Goal: Information Seeking & Learning: Learn about a topic

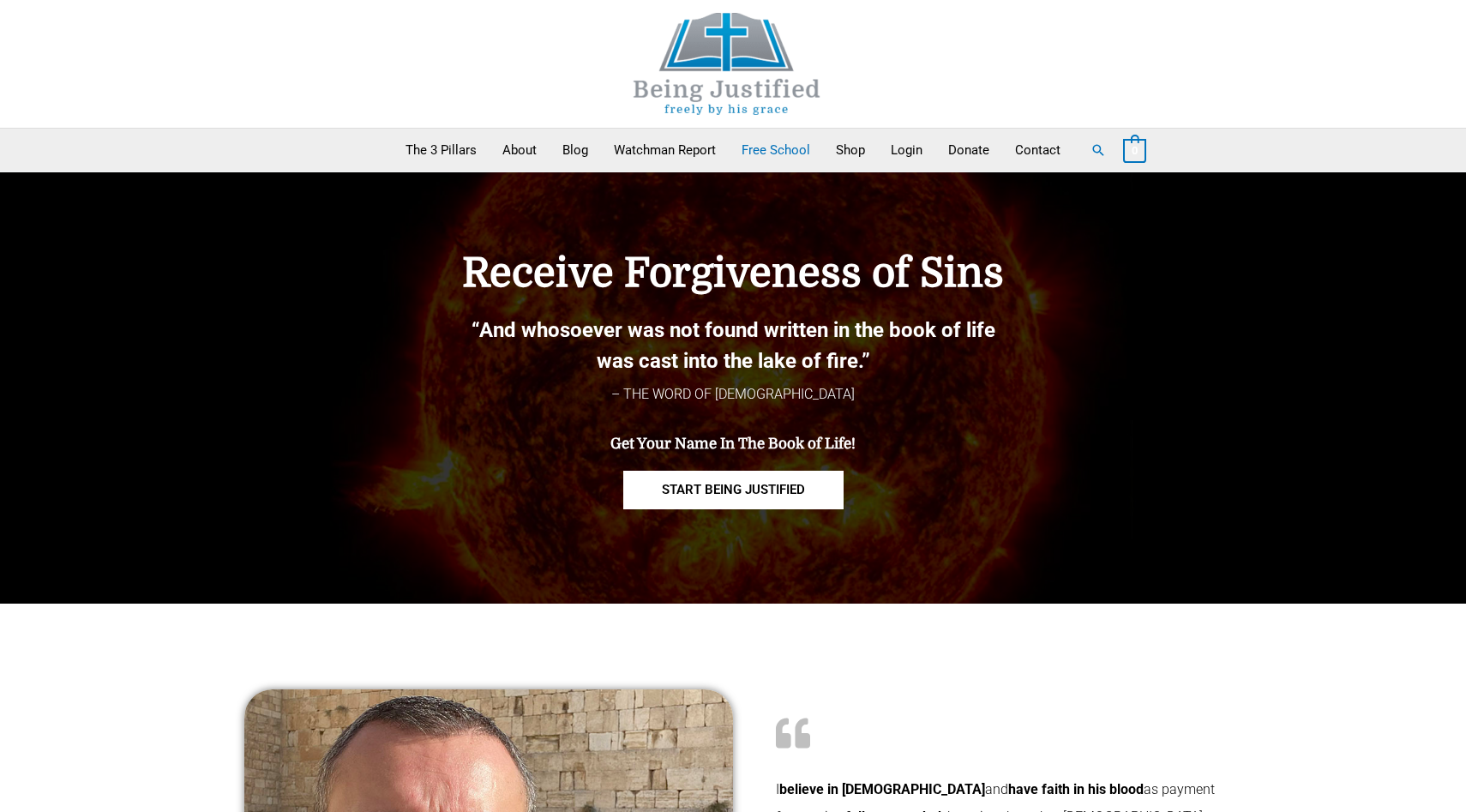
click at [758, 145] on link "Free School" at bounding box center [776, 150] width 94 height 43
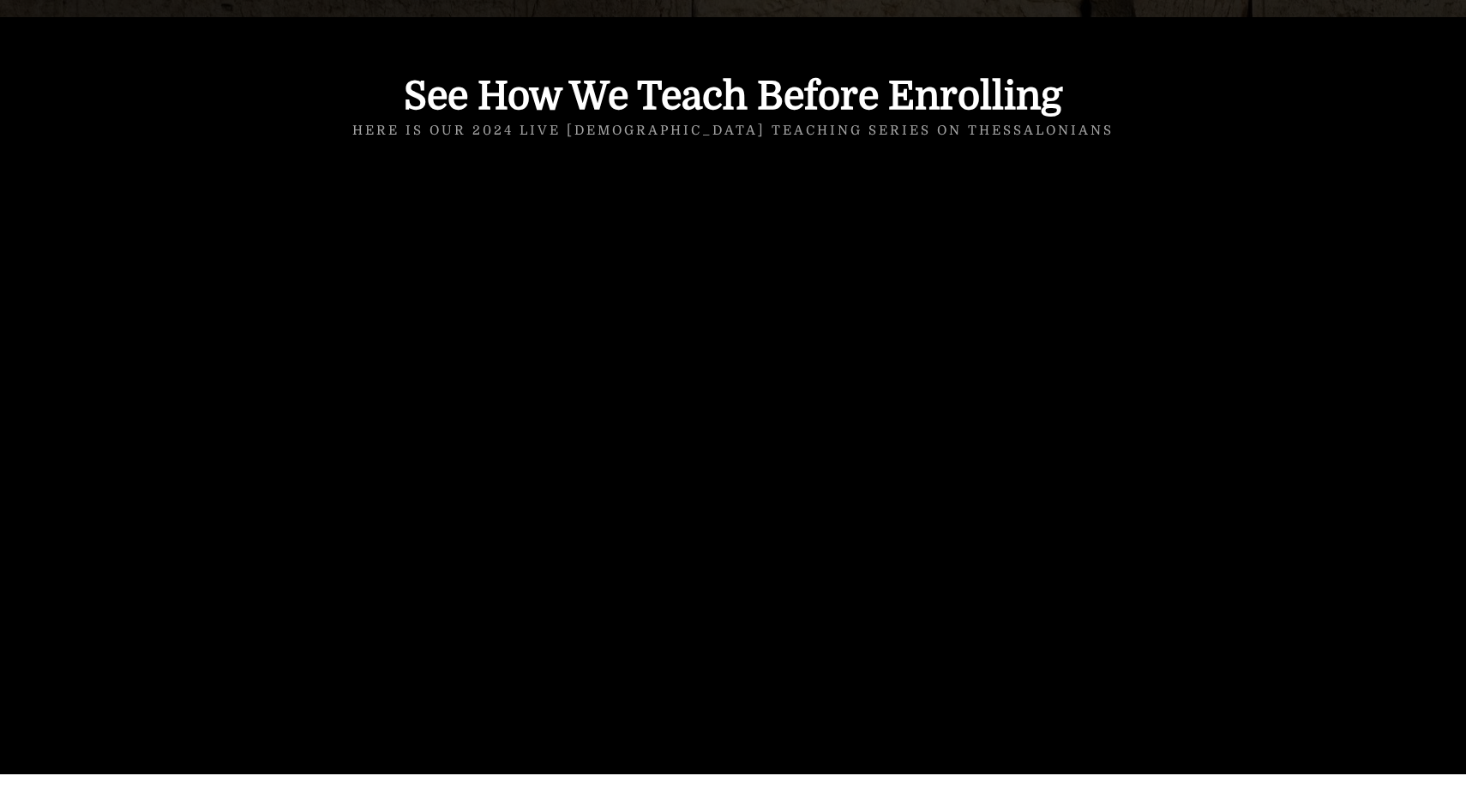
scroll to position [1852, 0]
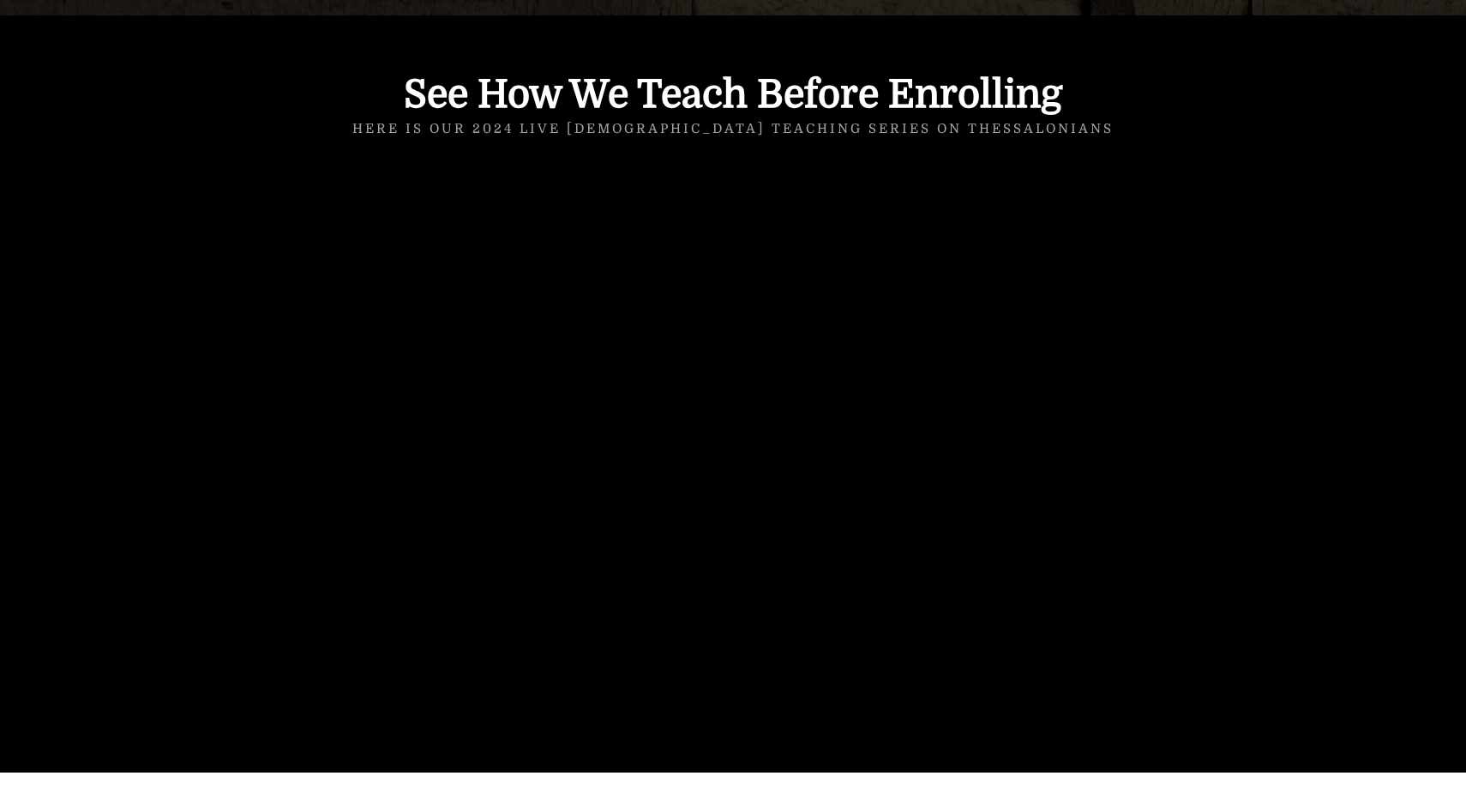
click at [159, 197] on div at bounding box center [733, 394] width 1466 height 757
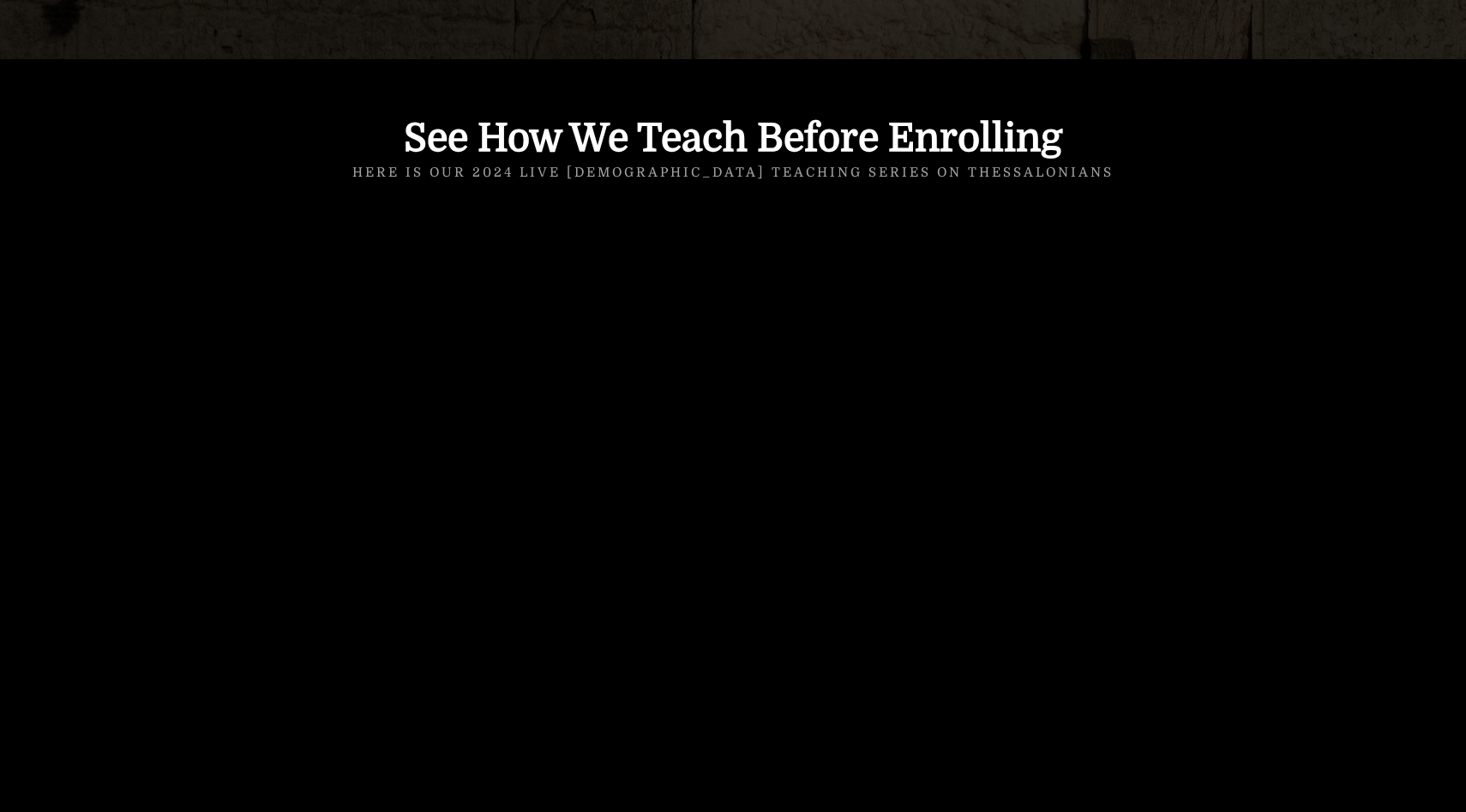
scroll to position [1811, 0]
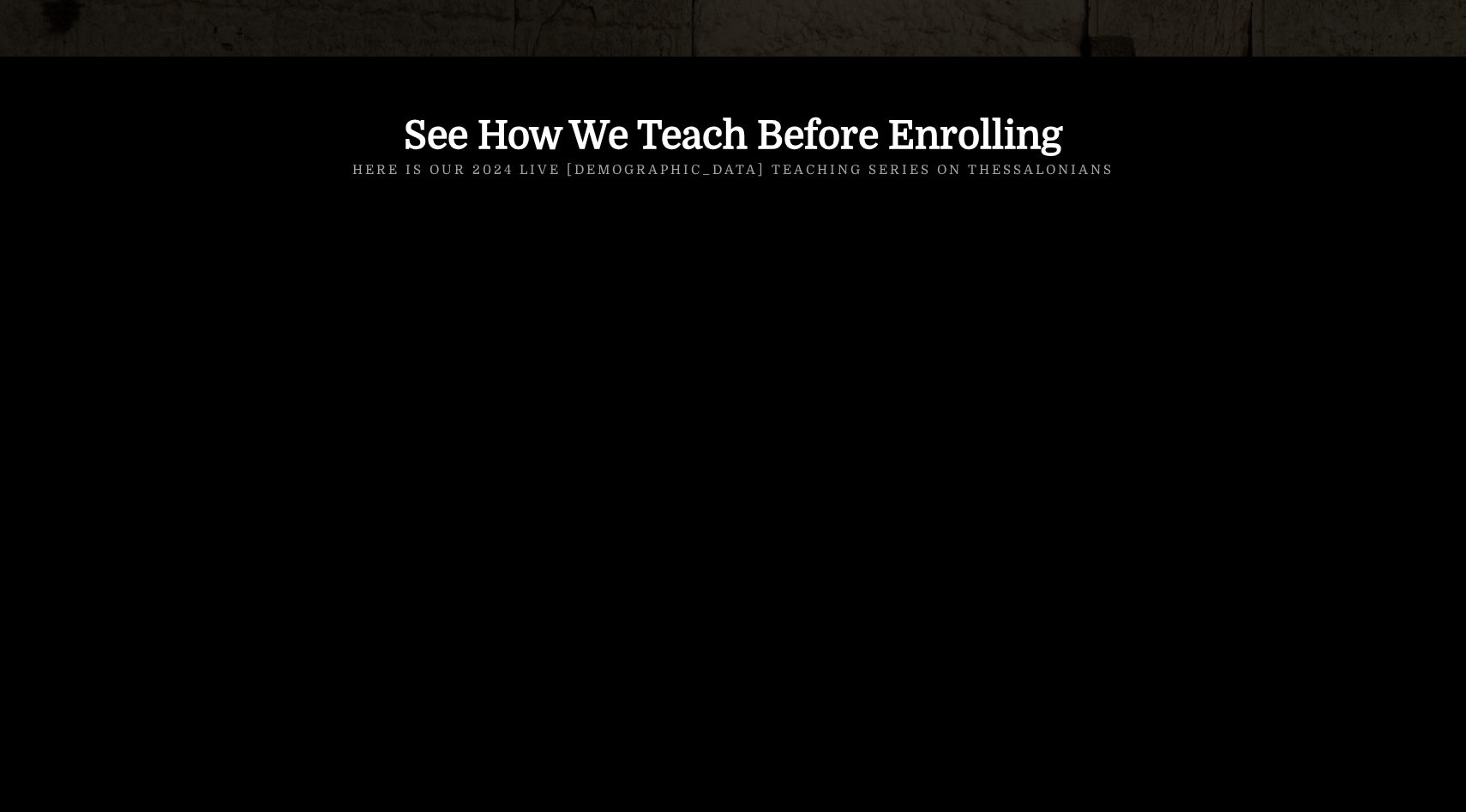
click at [161, 220] on div at bounding box center [733, 435] width 1466 height 757
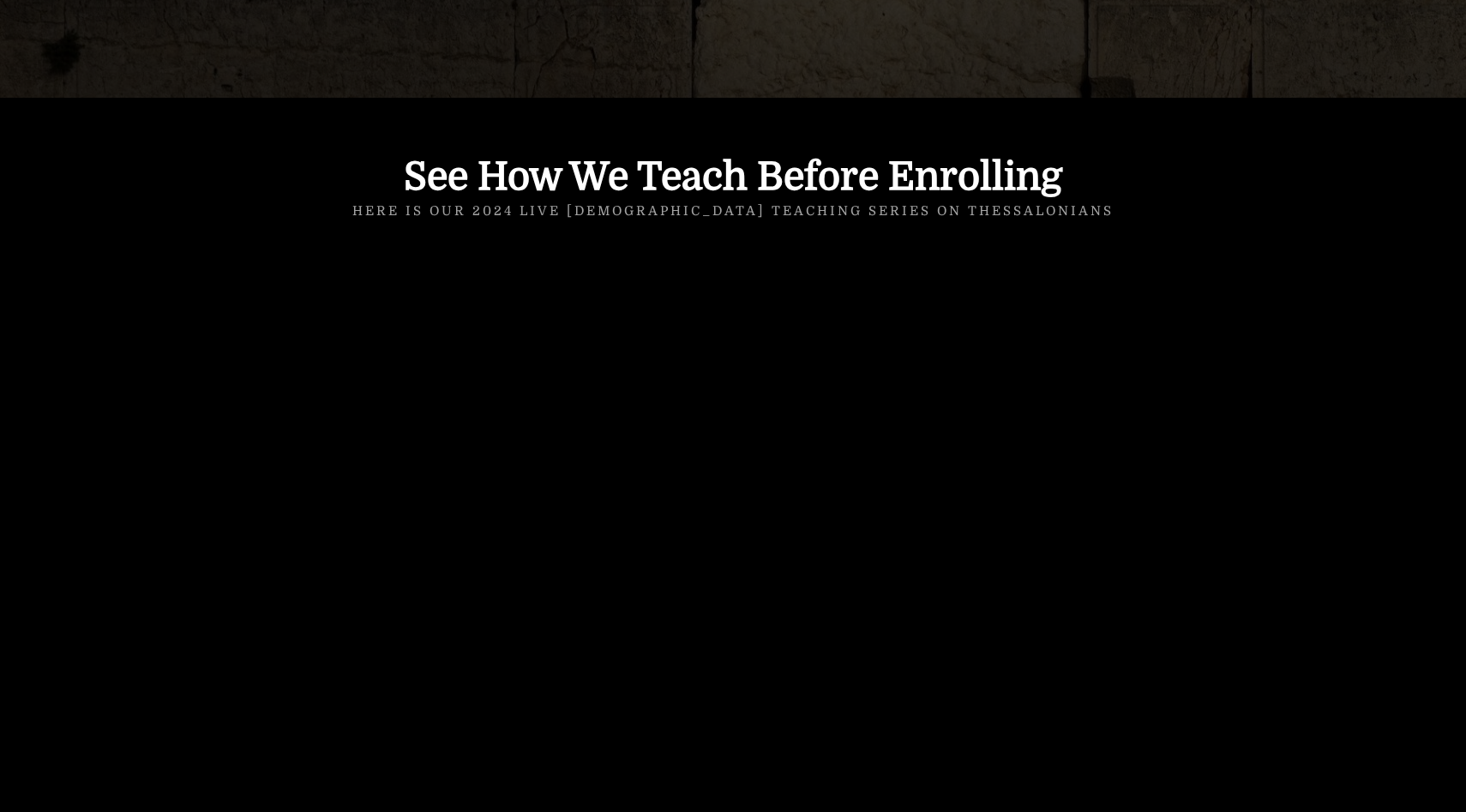
scroll to position [1765, 0]
